Goal: Communication & Community: Ask a question

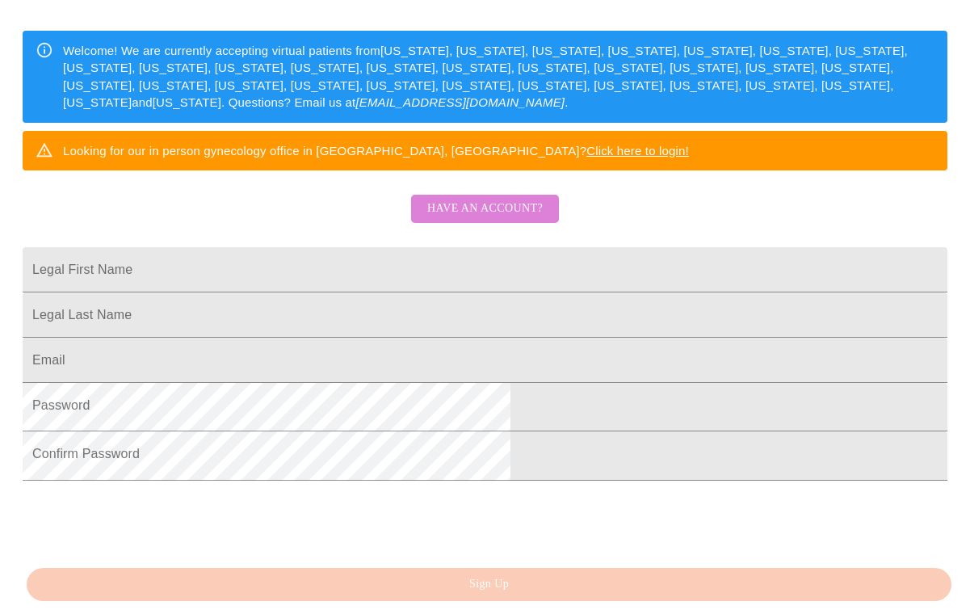
click at [454, 219] on span "Have an account?" at bounding box center [484, 209] width 115 height 20
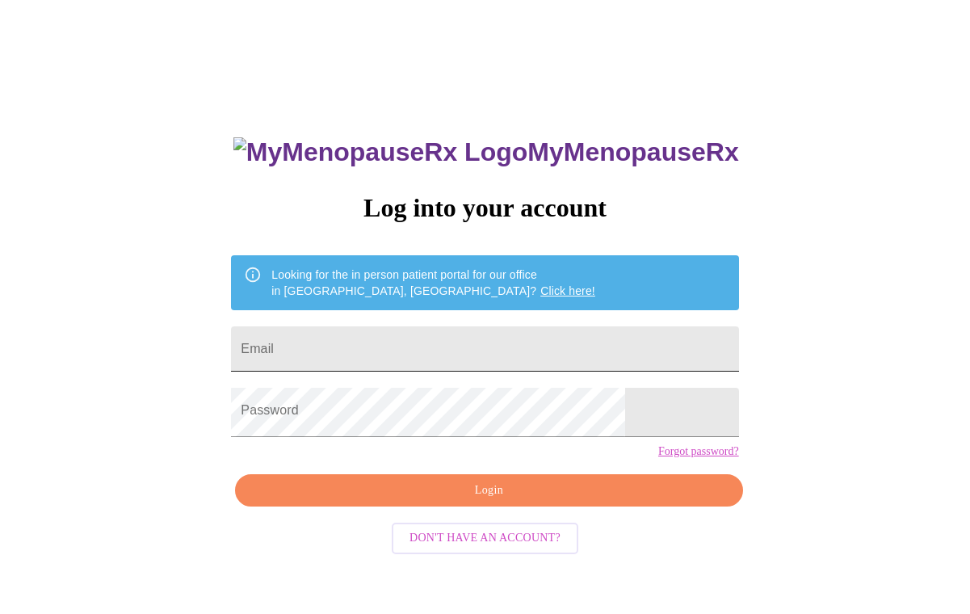
click at [334, 348] on input "Email" at bounding box center [484, 348] width 507 height 45
type input "[EMAIL_ADDRESS][DOMAIN_NAME]"
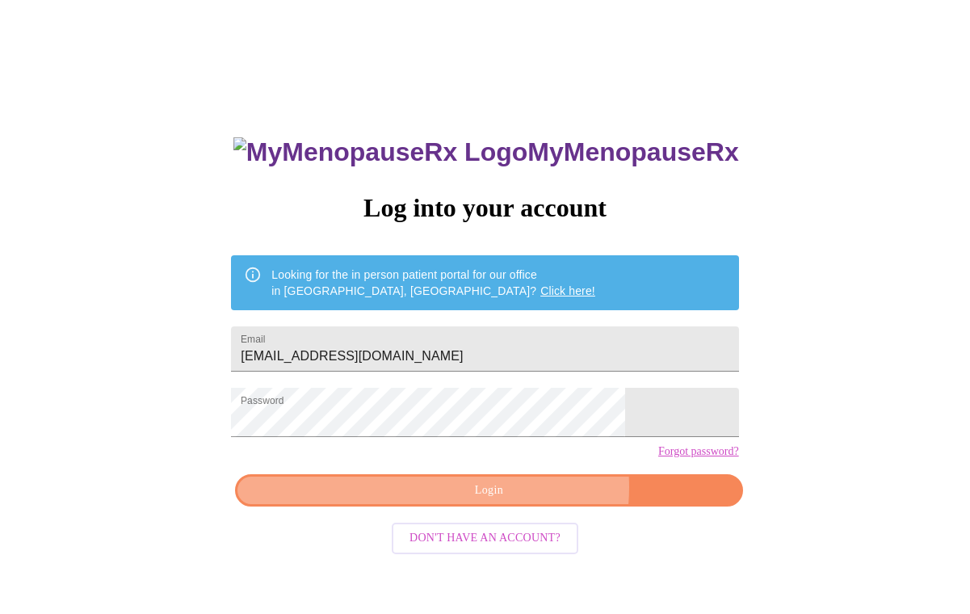
click at [489, 501] on span "Login" at bounding box center [489, 491] width 470 height 20
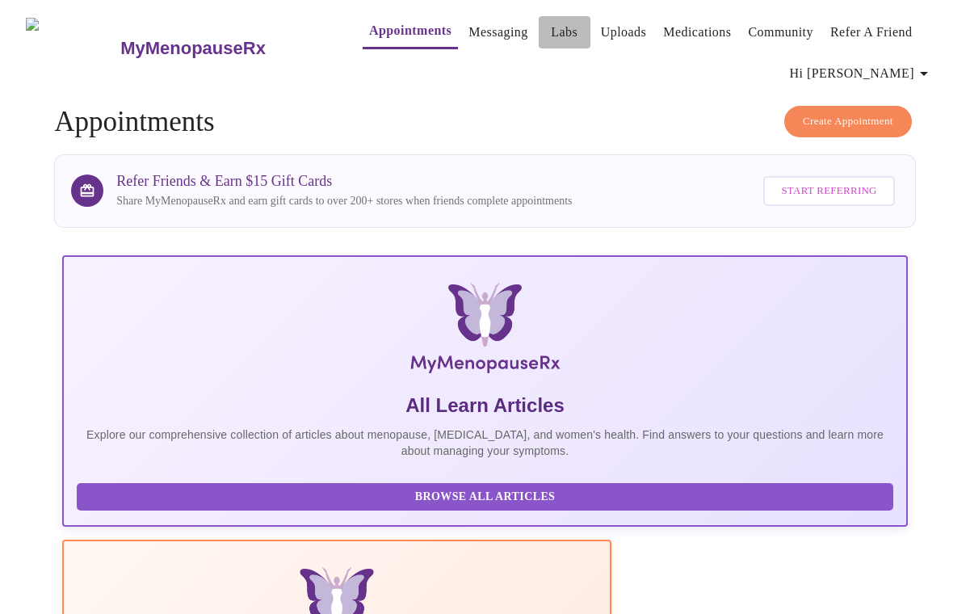
click at [551, 29] on link "Labs" at bounding box center [564, 32] width 27 height 23
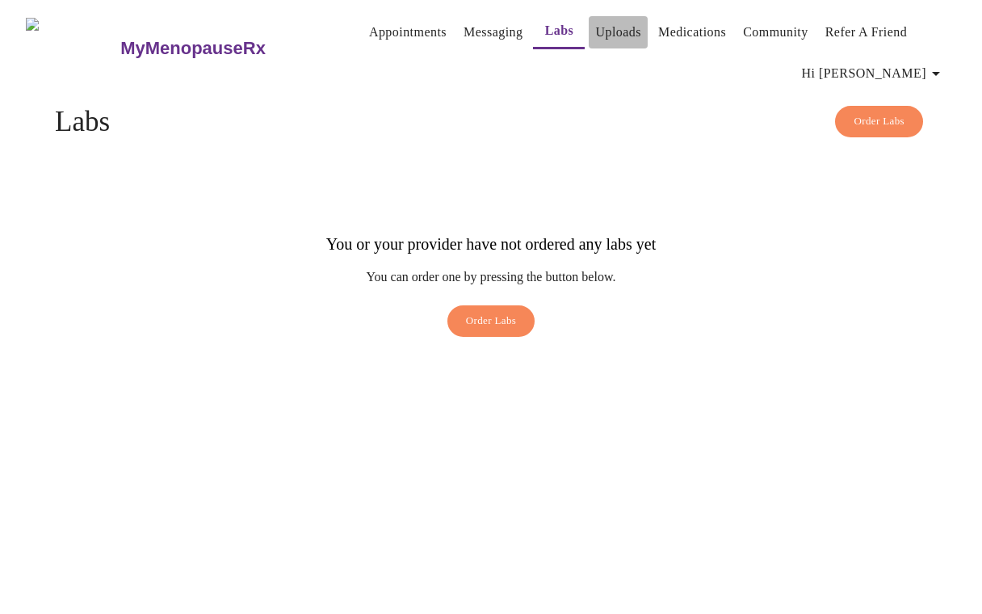
click at [595, 29] on link "Uploads" at bounding box center [618, 32] width 46 height 23
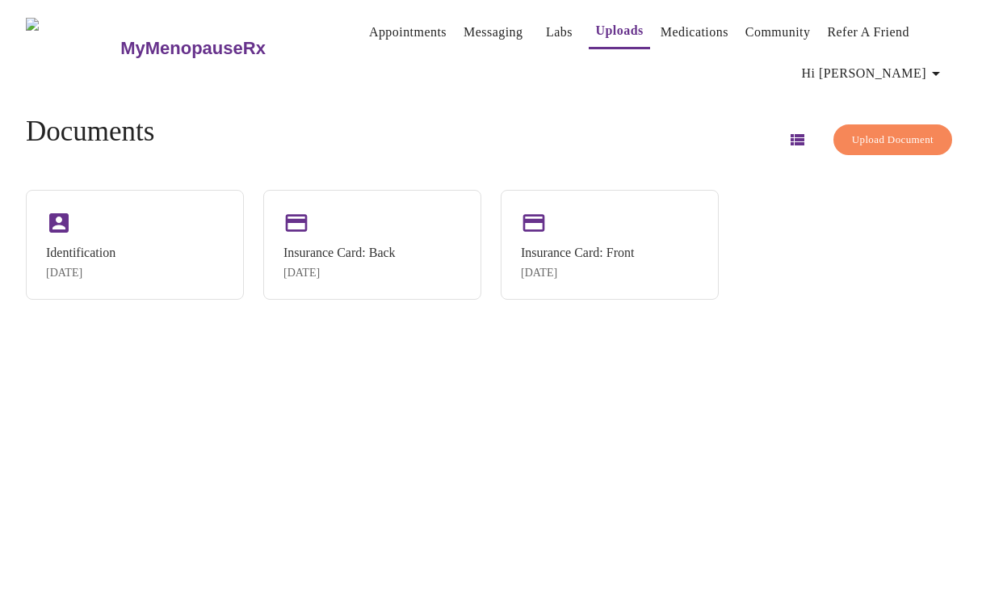
click at [464, 29] on link "Messaging" at bounding box center [493, 32] width 59 height 23
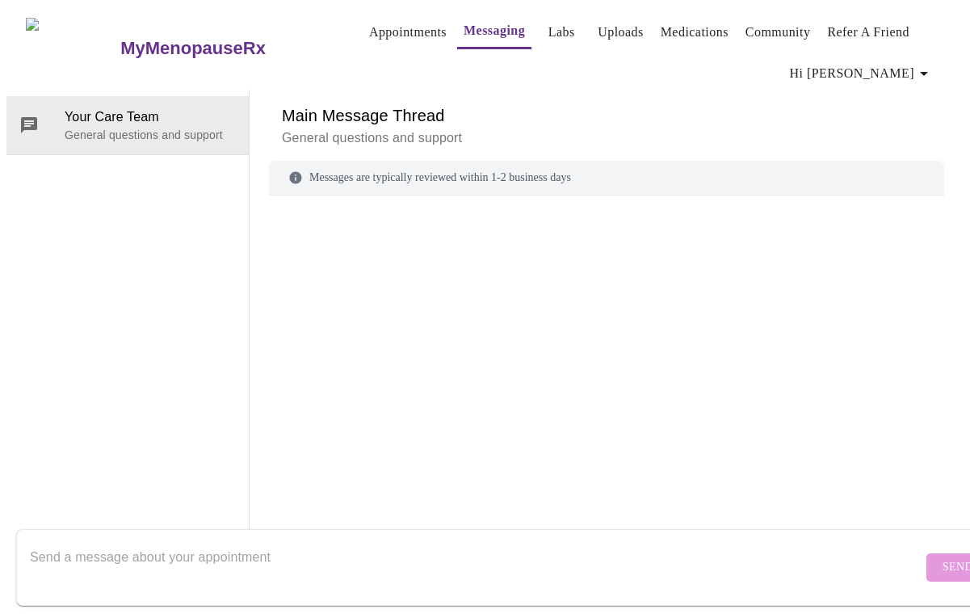
scroll to position [85, 0]
click at [201, 569] on textarea "Send a message about your appointment" at bounding box center [476, 567] width 892 height 52
type textarea "l"
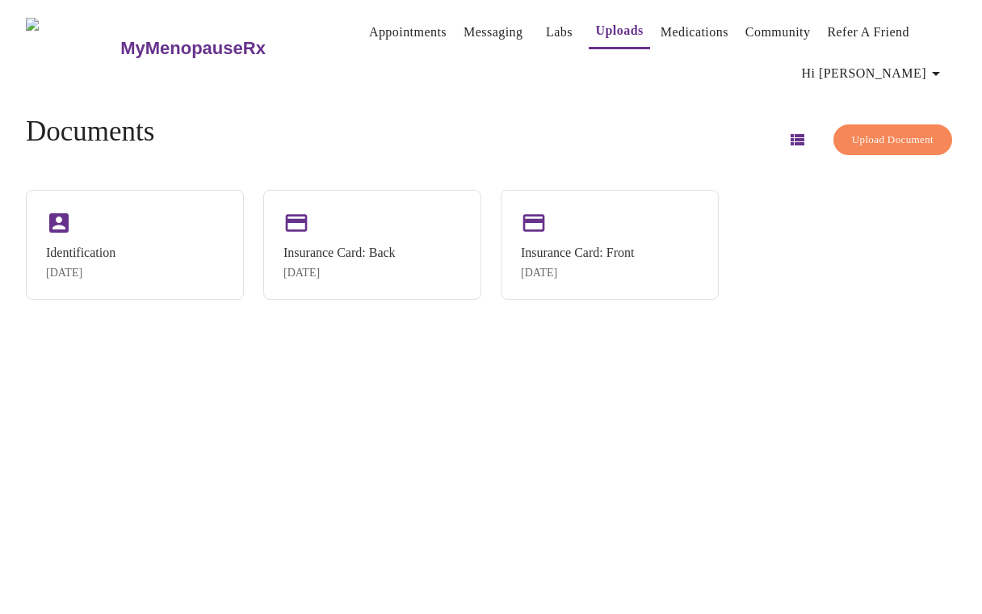
click at [665, 21] on link "Medications" at bounding box center [695, 32] width 68 height 23
